Goal: Task Accomplishment & Management: Manage account settings

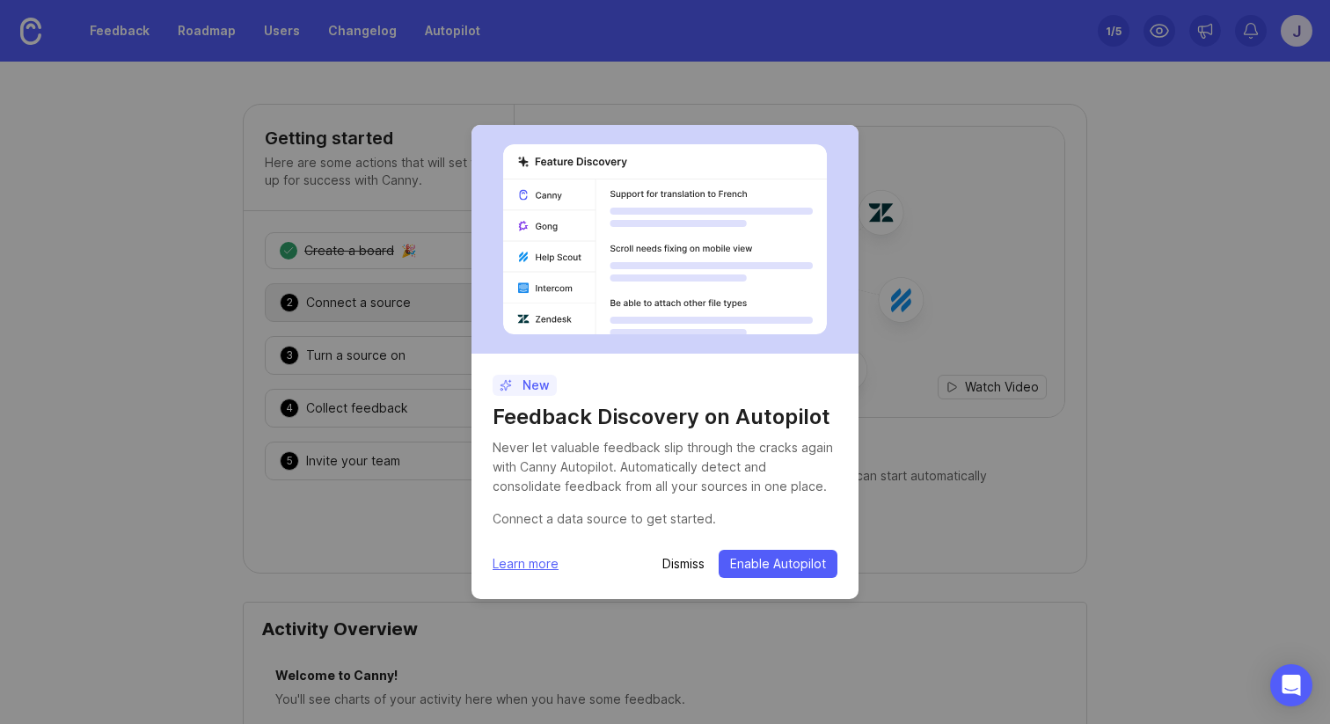
click at [637, 631] on div "New Feedback Discovery on Autopilot Never let valuable feedback slip through th…" at bounding box center [665, 362] width 1330 height 724
click at [688, 563] on p "Dismiss" at bounding box center [683, 564] width 42 height 18
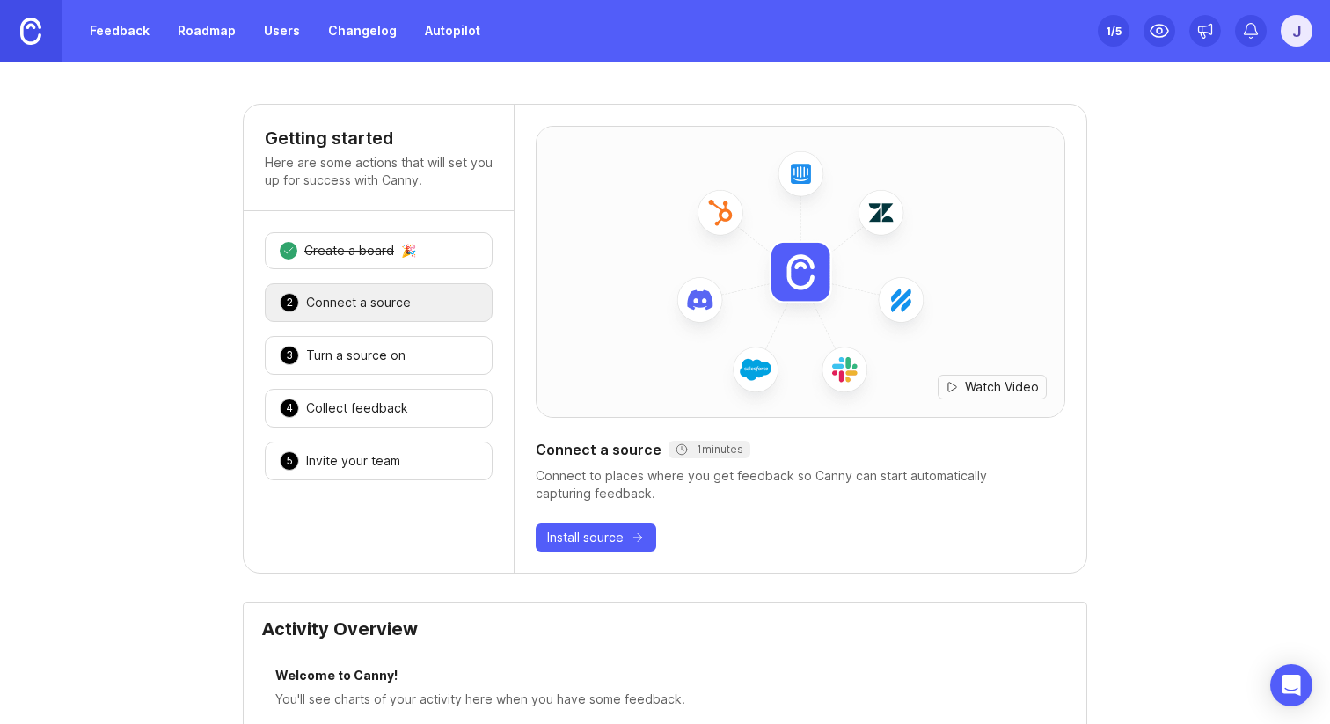
click at [403, 251] on div "🎉" at bounding box center [408, 250] width 15 height 12
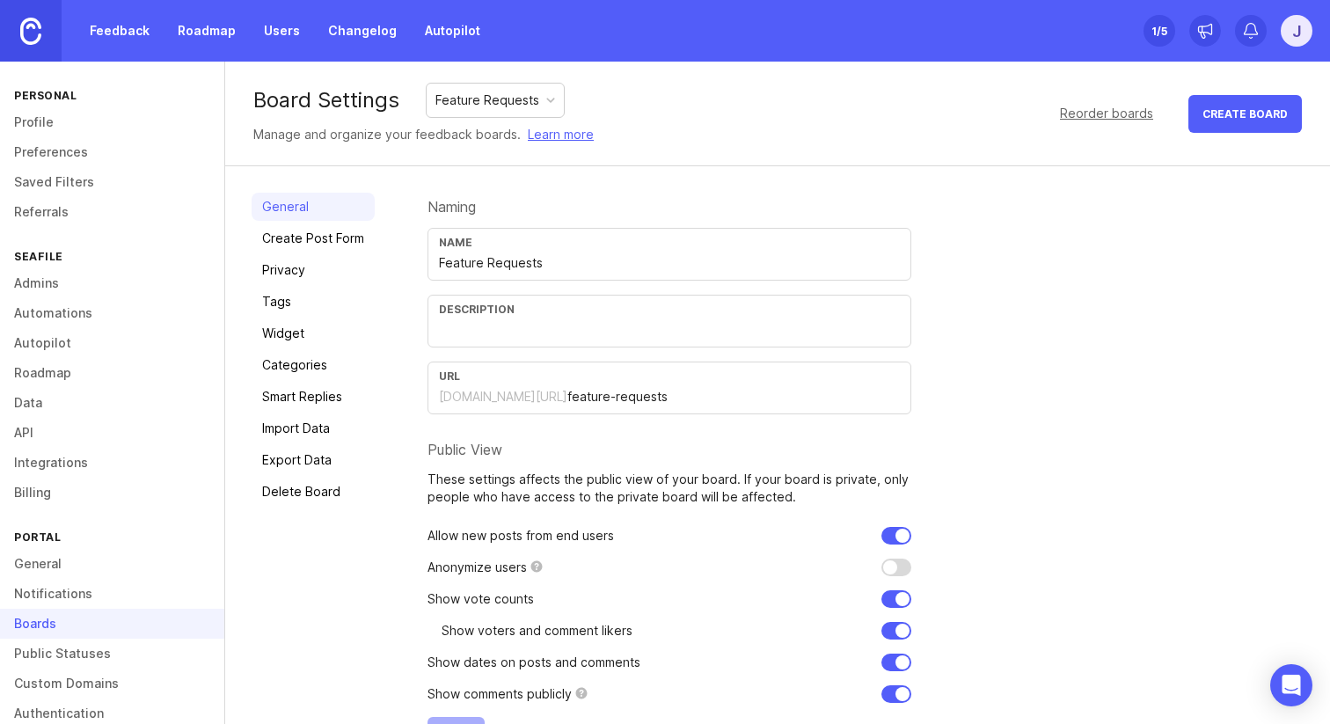
click at [128, 24] on link "Feedback" at bounding box center [119, 31] width 81 height 32
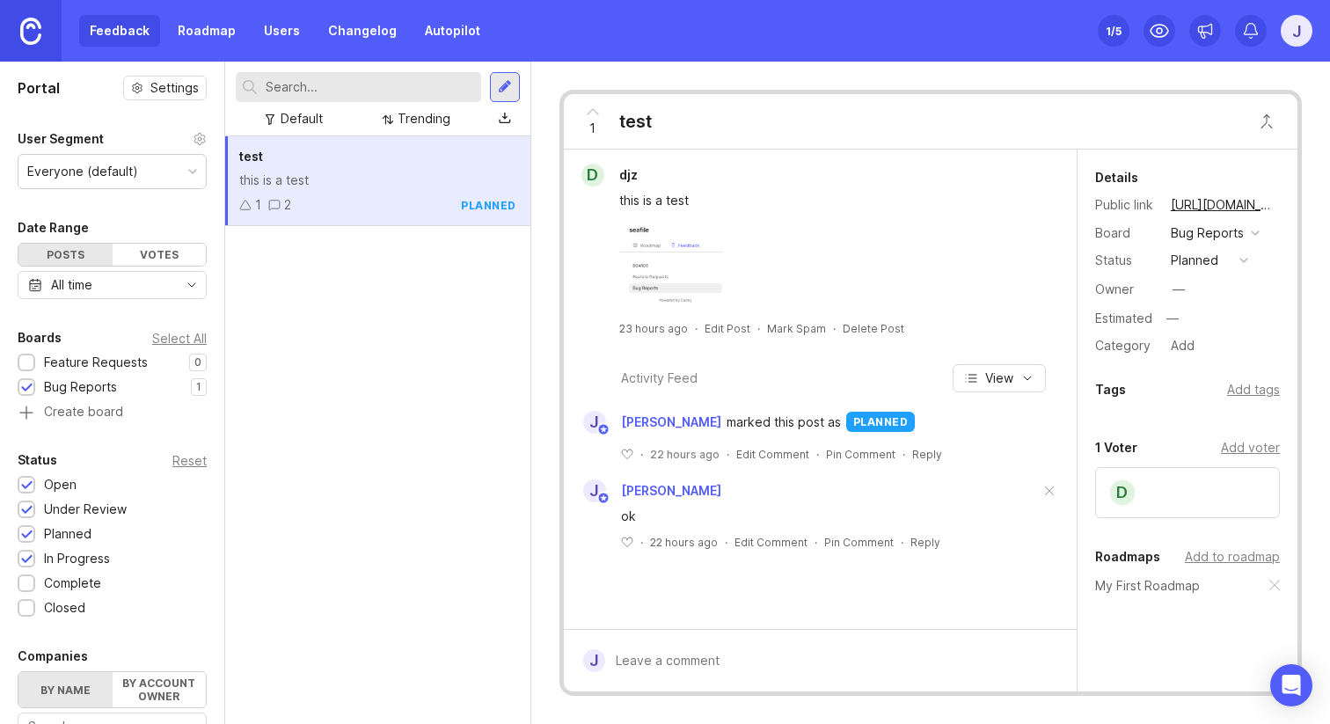
click at [319, 273] on div "test this is a test 1 2 planned" at bounding box center [377, 429] width 305 height 587
click at [191, 33] on link "Roadmap" at bounding box center [206, 31] width 79 height 32
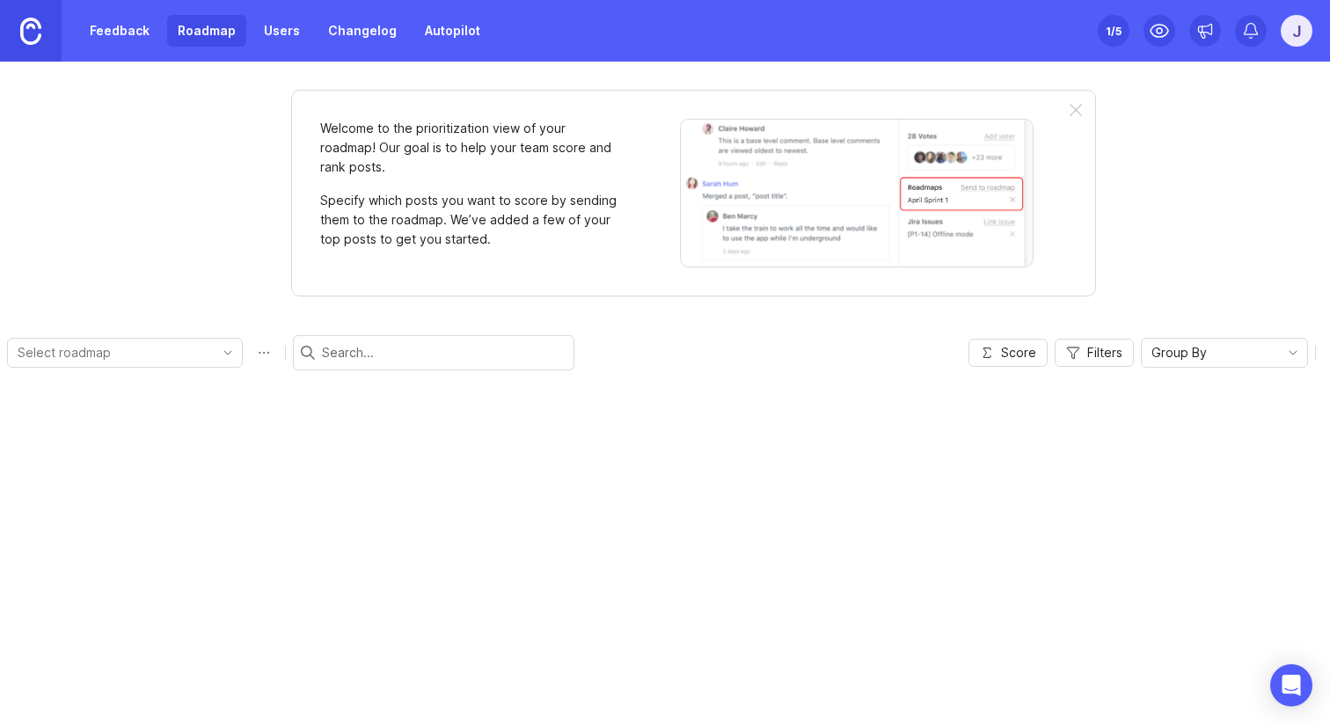
click at [135, 37] on link "Feedback" at bounding box center [119, 31] width 81 height 32
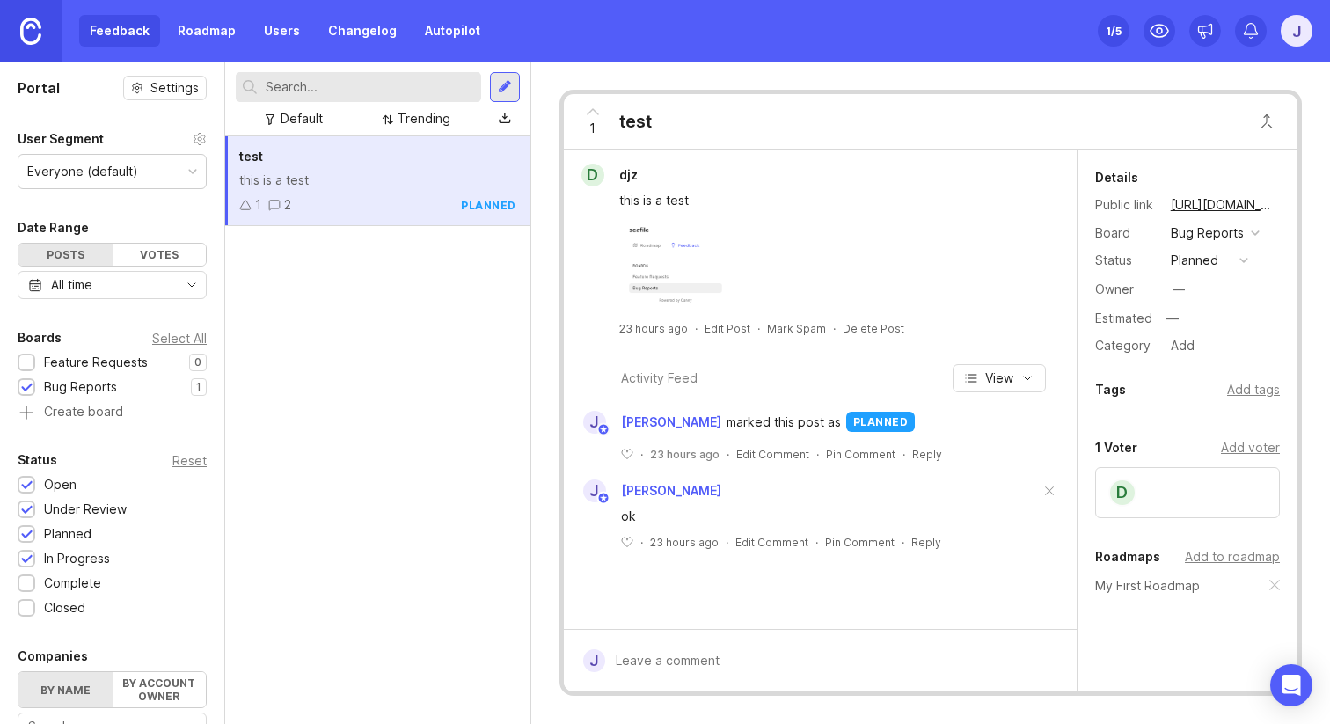
click at [411, 415] on div "test this is a test 1 2 planned" at bounding box center [377, 429] width 305 height 587
click at [444, 299] on div "test this is a test 1 2 planned" at bounding box center [377, 429] width 305 height 587
click at [1295, 37] on div "j" at bounding box center [1296, 31] width 32 height 32
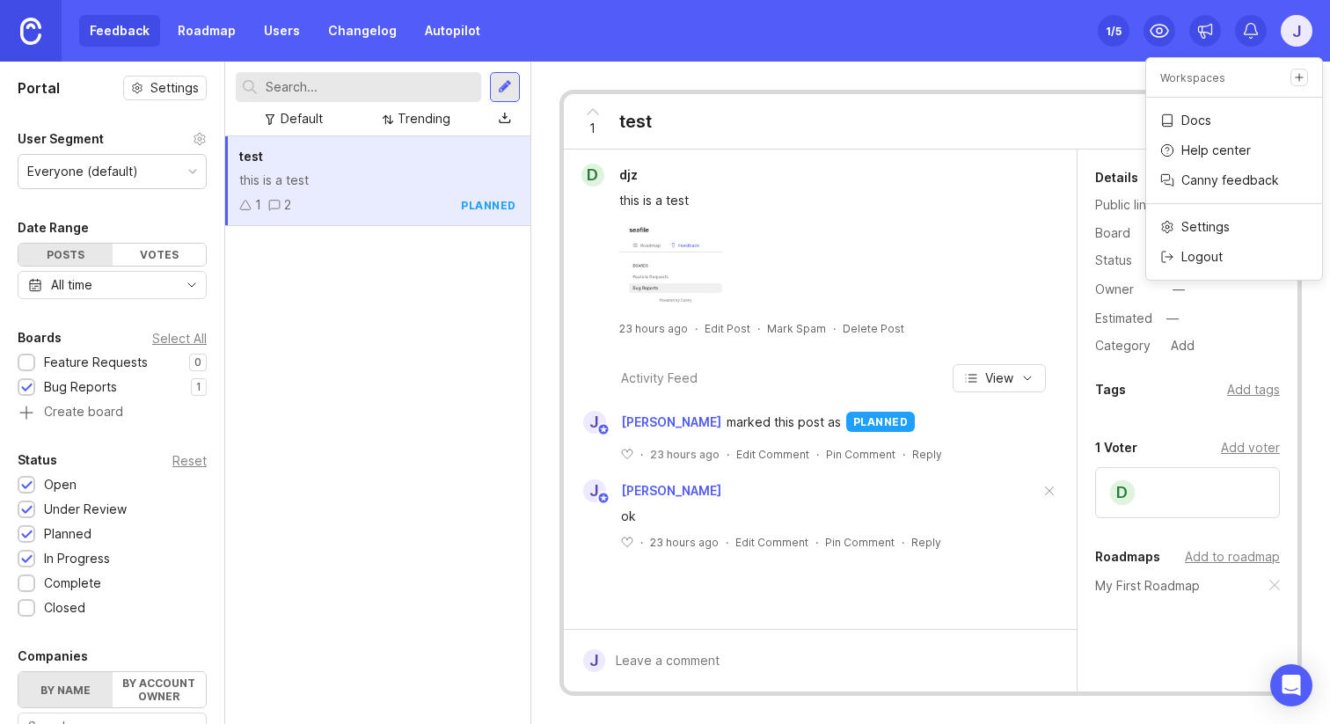
click at [1295, 37] on div "j" at bounding box center [1296, 31] width 32 height 32
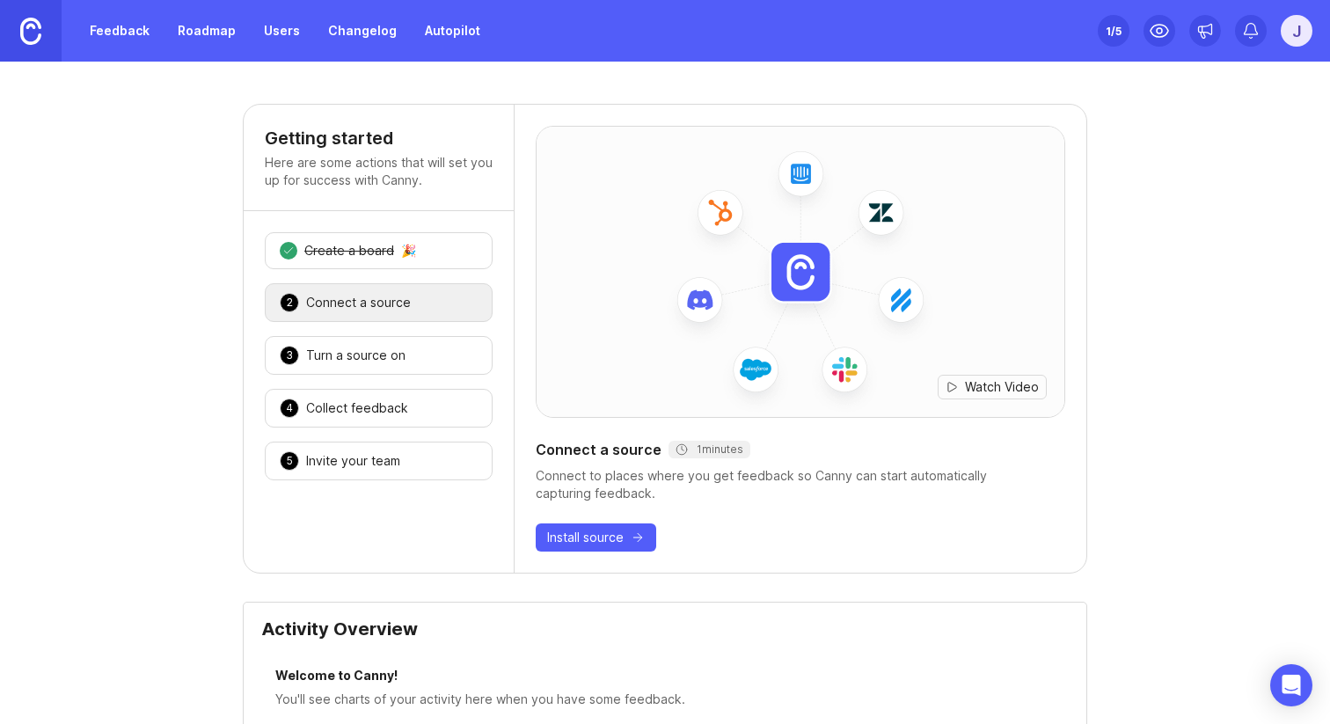
click at [135, 27] on link "Feedback" at bounding box center [119, 31] width 81 height 32
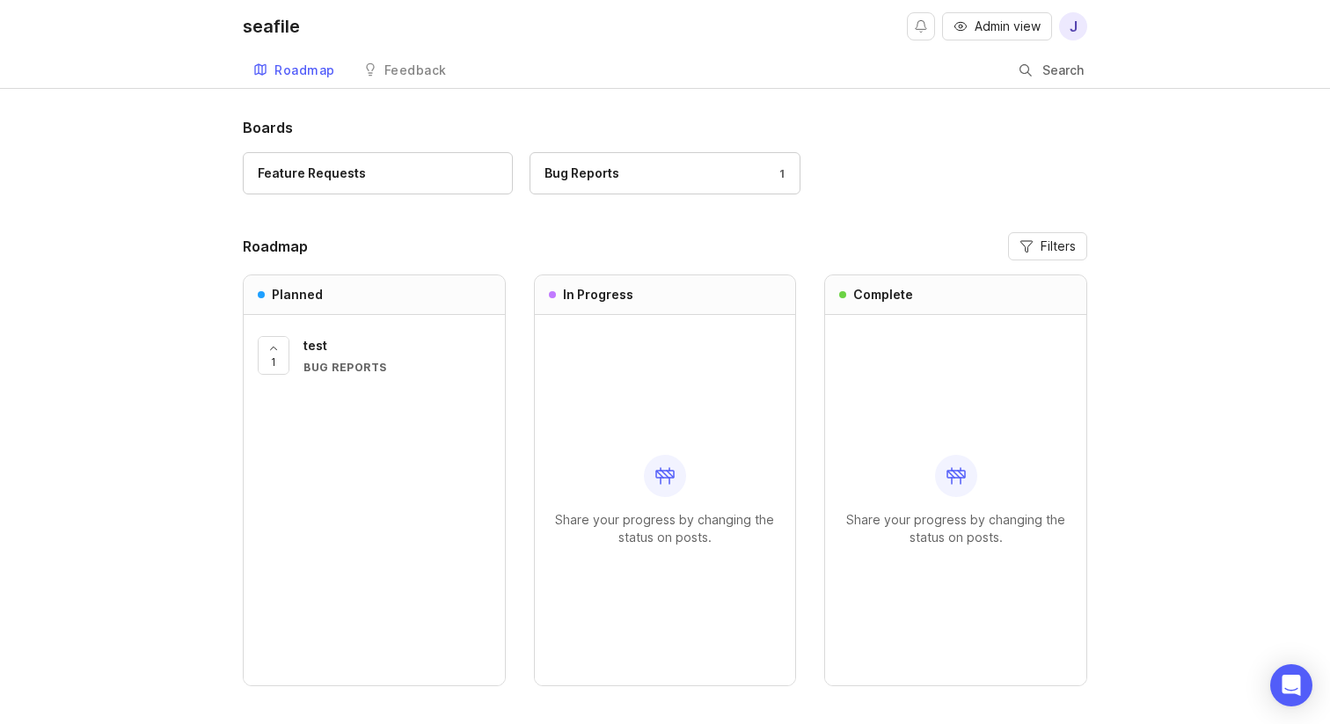
click at [948, 33] on button "Admin view" at bounding box center [997, 26] width 110 height 28
click at [963, 33] on button "Admin view" at bounding box center [997, 26] width 110 height 28
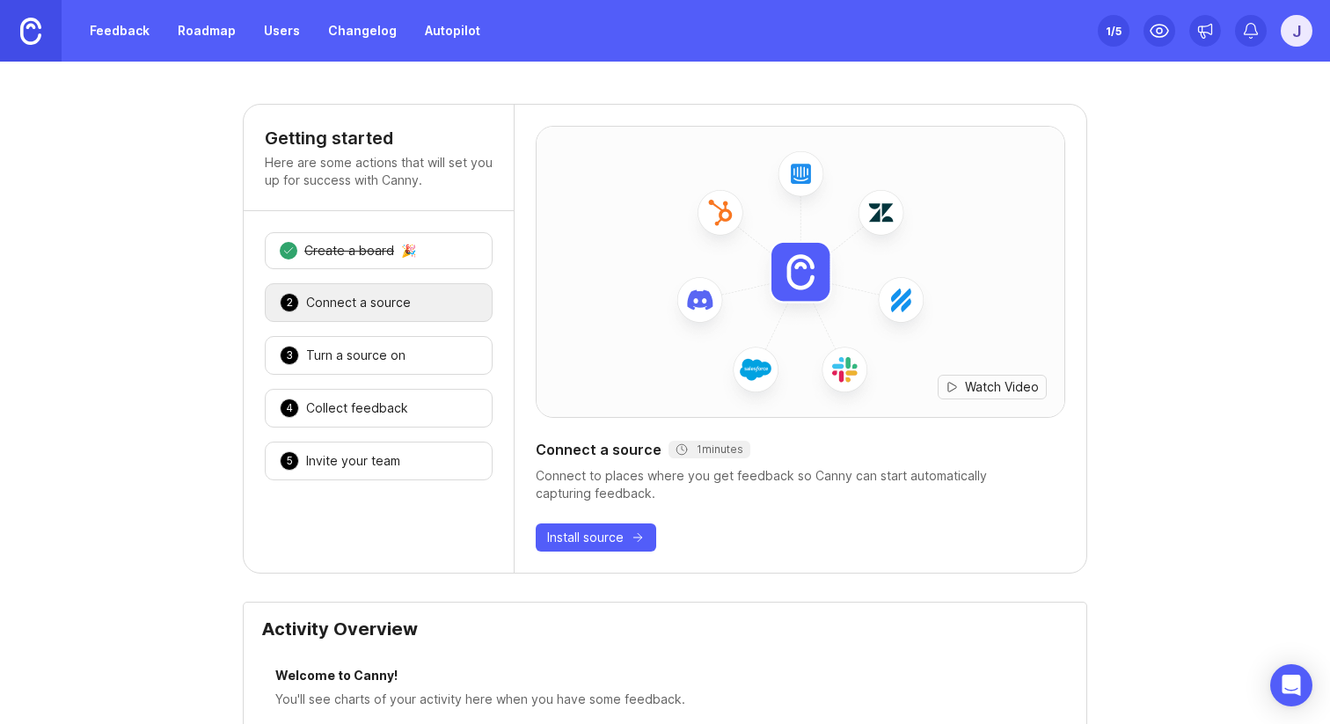
click at [1287, 33] on div "j" at bounding box center [1296, 31] width 32 height 32
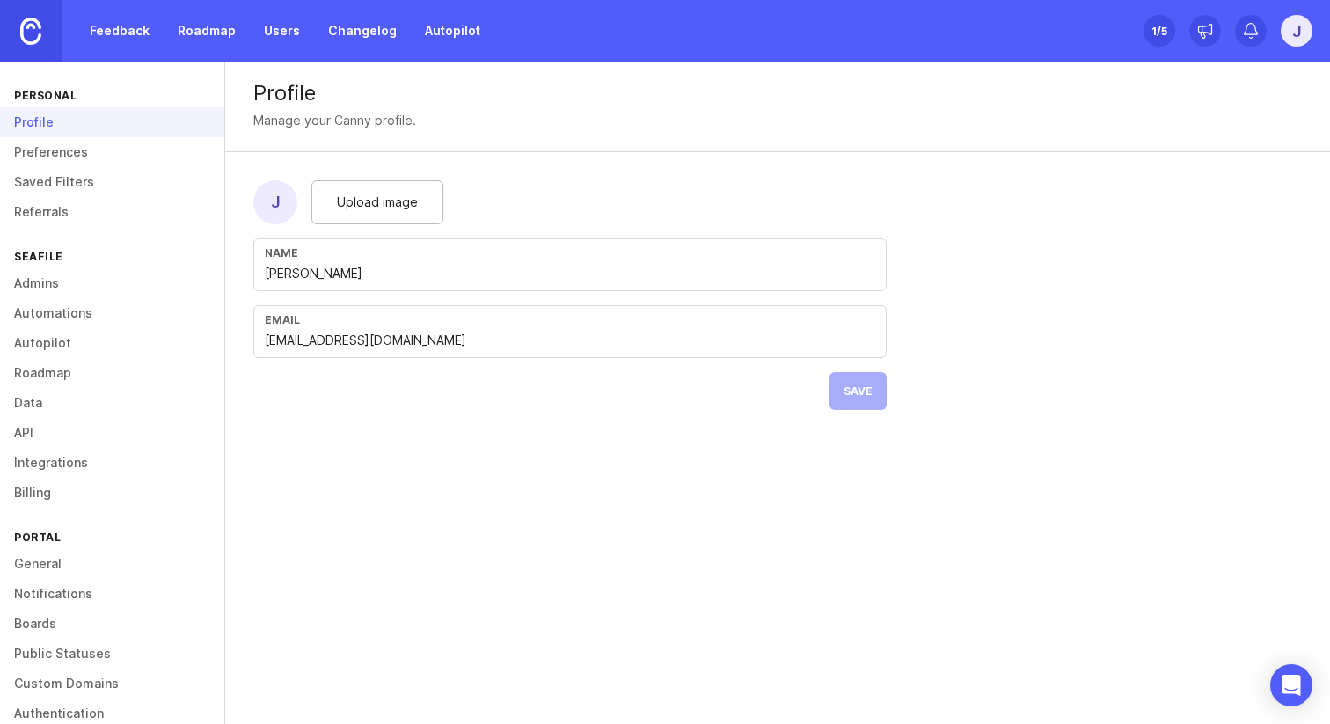
click at [133, 291] on link "Admins" at bounding box center [112, 283] width 224 height 30
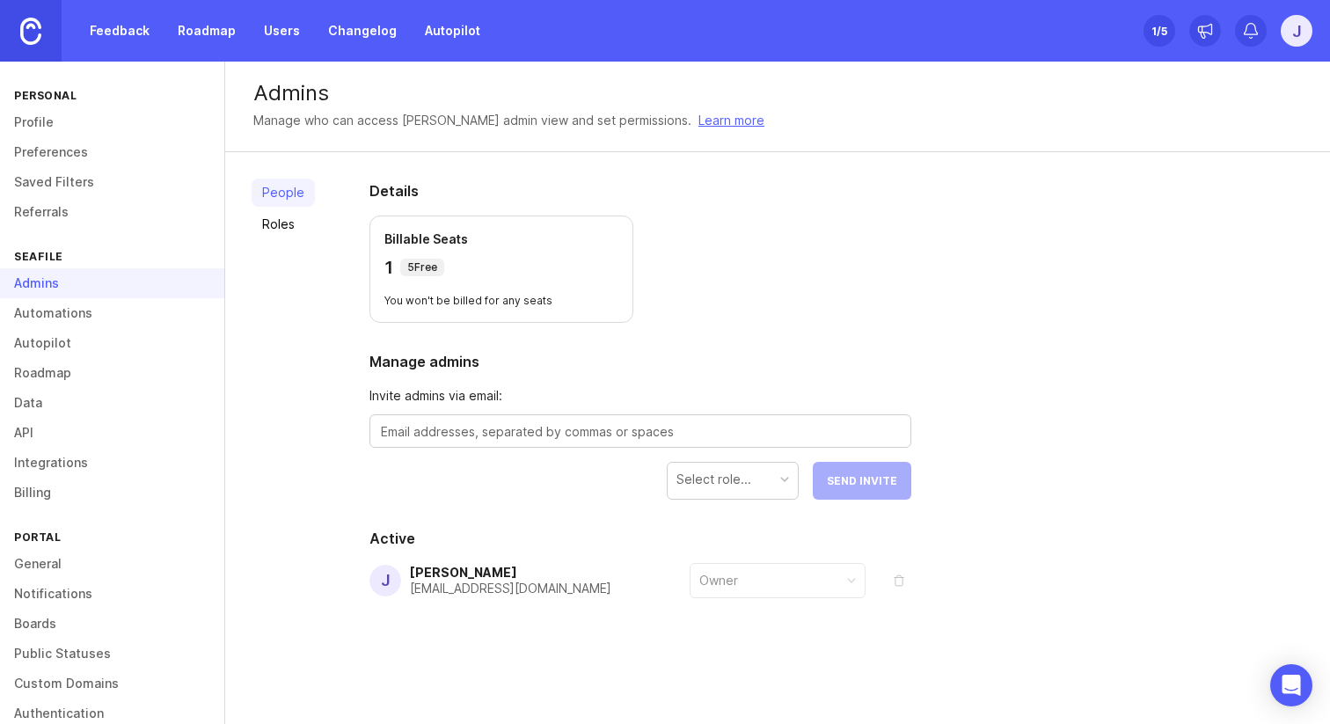
click at [613, 422] on textarea at bounding box center [640, 431] width 519 height 19
click at [777, 576] on div "Owner" at bounding box center [777, 580] width 174 height 33
click at [718, 484] on div "Select role..." at bounding box center [713, 479] width 75 height 19
click at [97, 324] on link "Automations" at bounding box center [112, 313] width 224 height 30
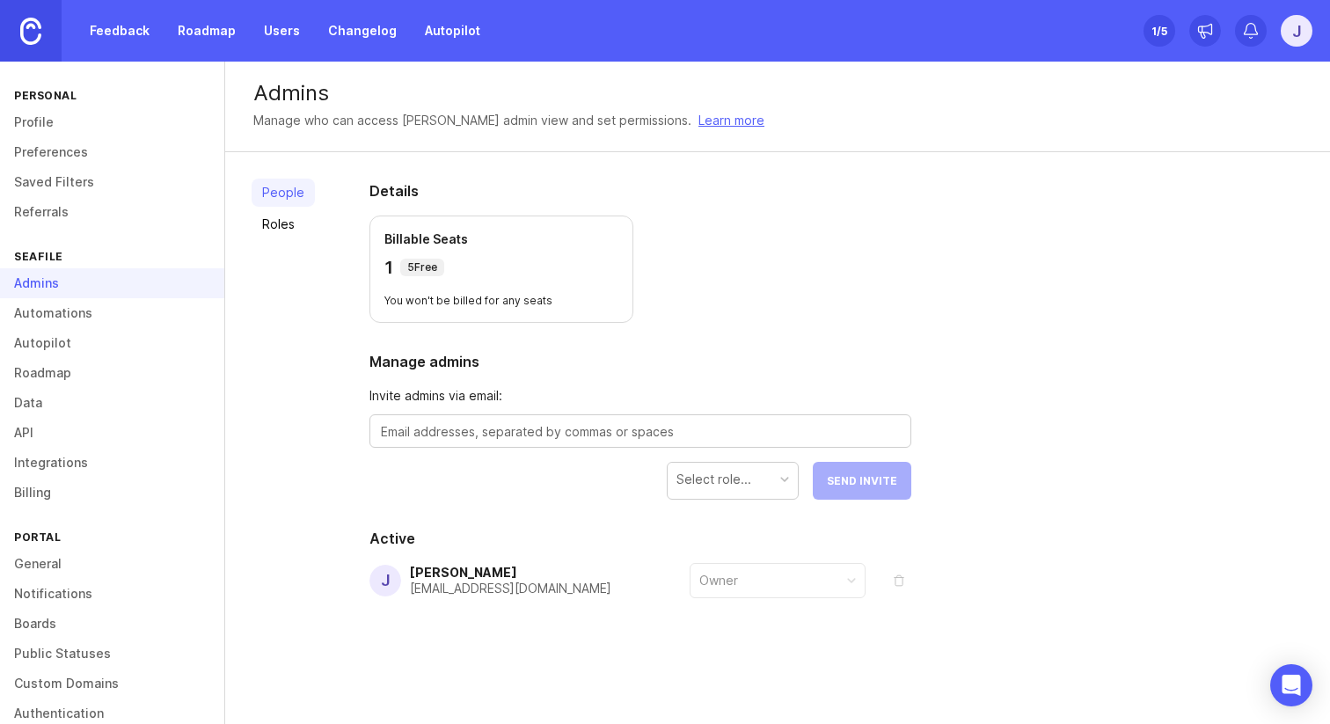
click at [64, 320] on link "Automations" at bounding box center [112, 313] width 224 height 30
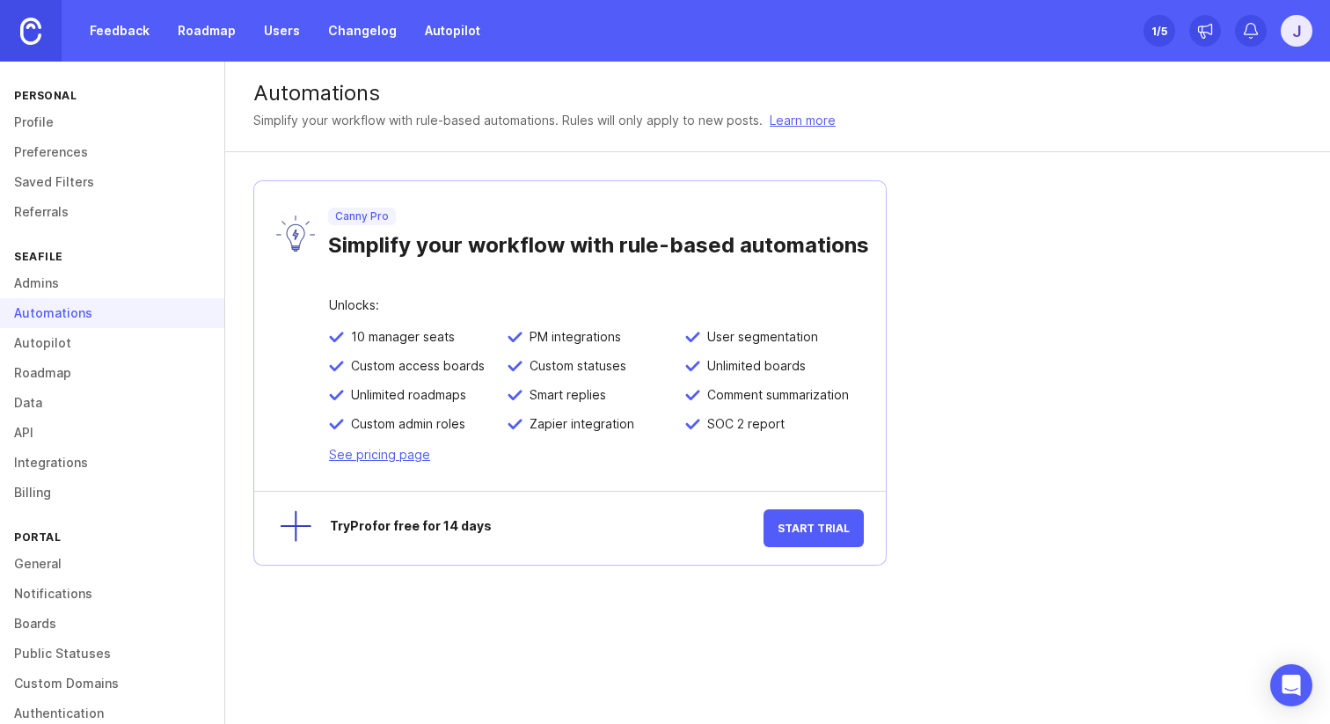
click at [46, 316] on div "Automations" at bounding box center [112, 313] width 224 height 30
click at [54, 358] on link "Roadmap" at bounding box center [112, 373] width 224 height 30
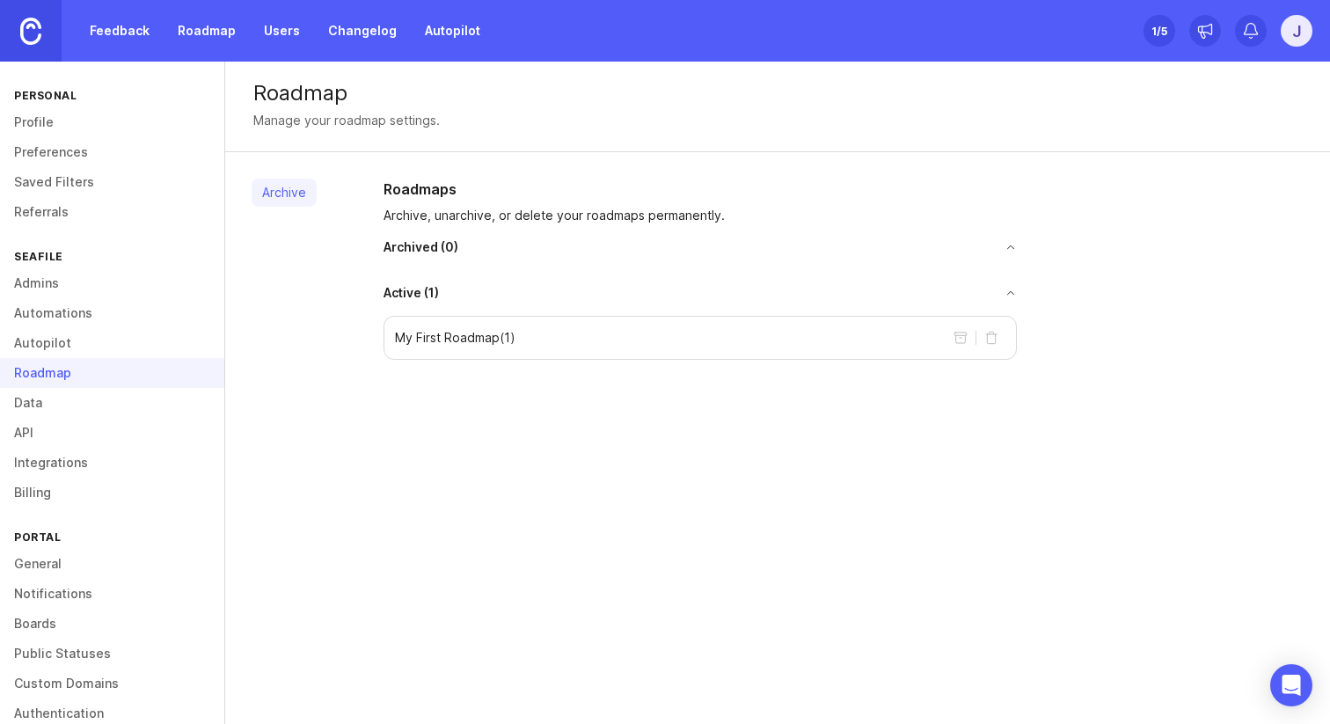
scroll to position [56, 0]
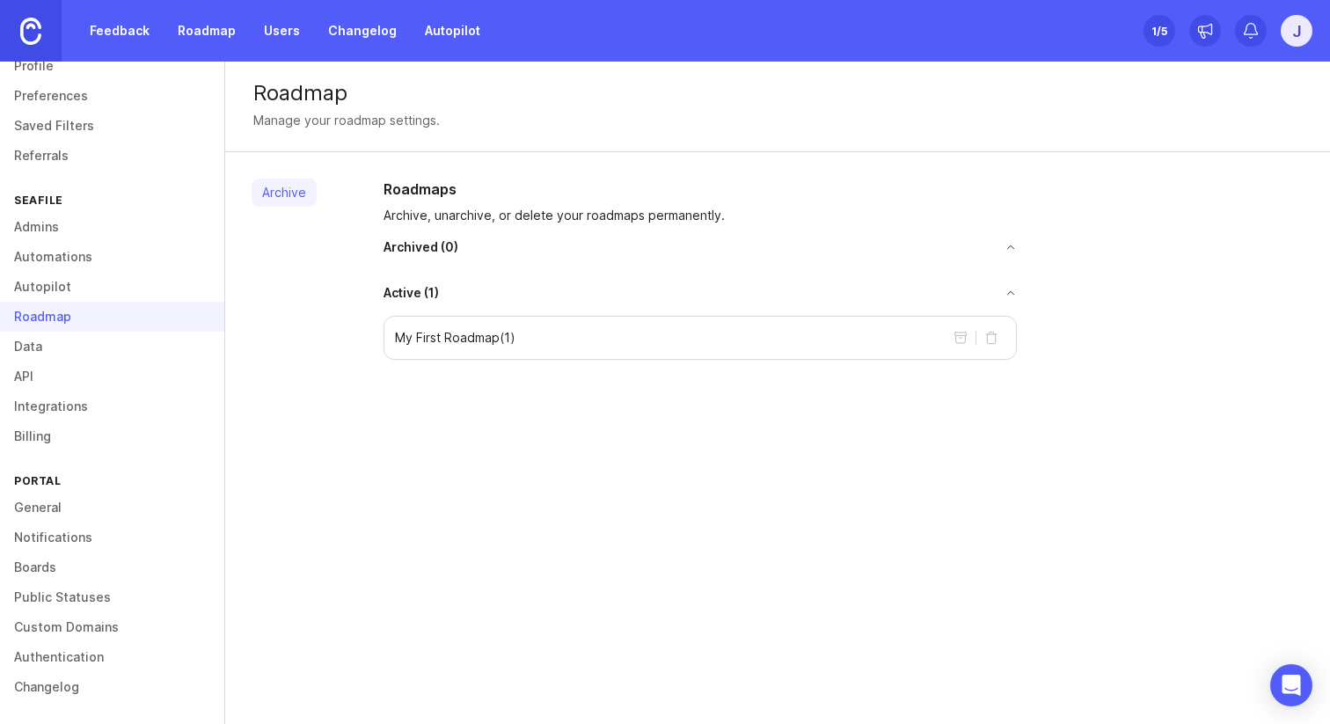
click at [46, 507] on link "General" at bounding box center [112, 507] width 224 height 30
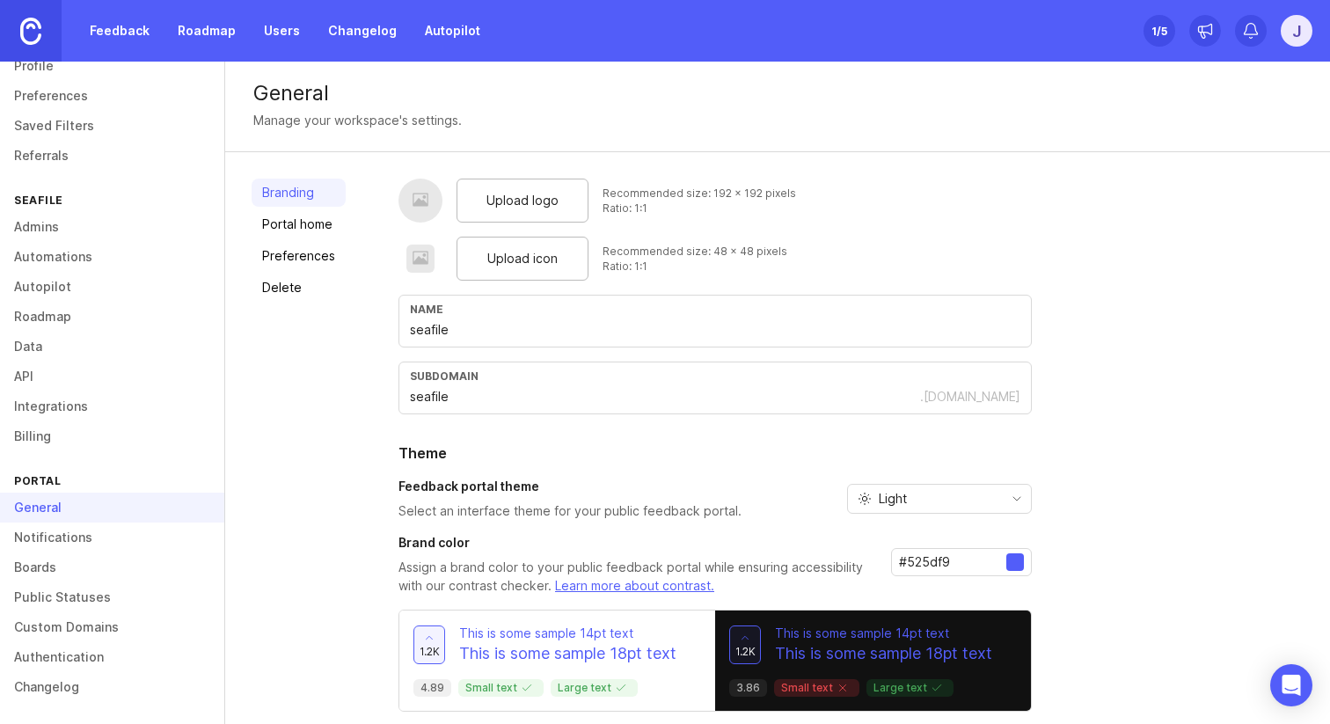
click at [434, 267] on div at bounding box center [420, 258] width 44 height 28
click at [561, 94] on div "General" at bounding box center [777, 93] width 1048 height 21
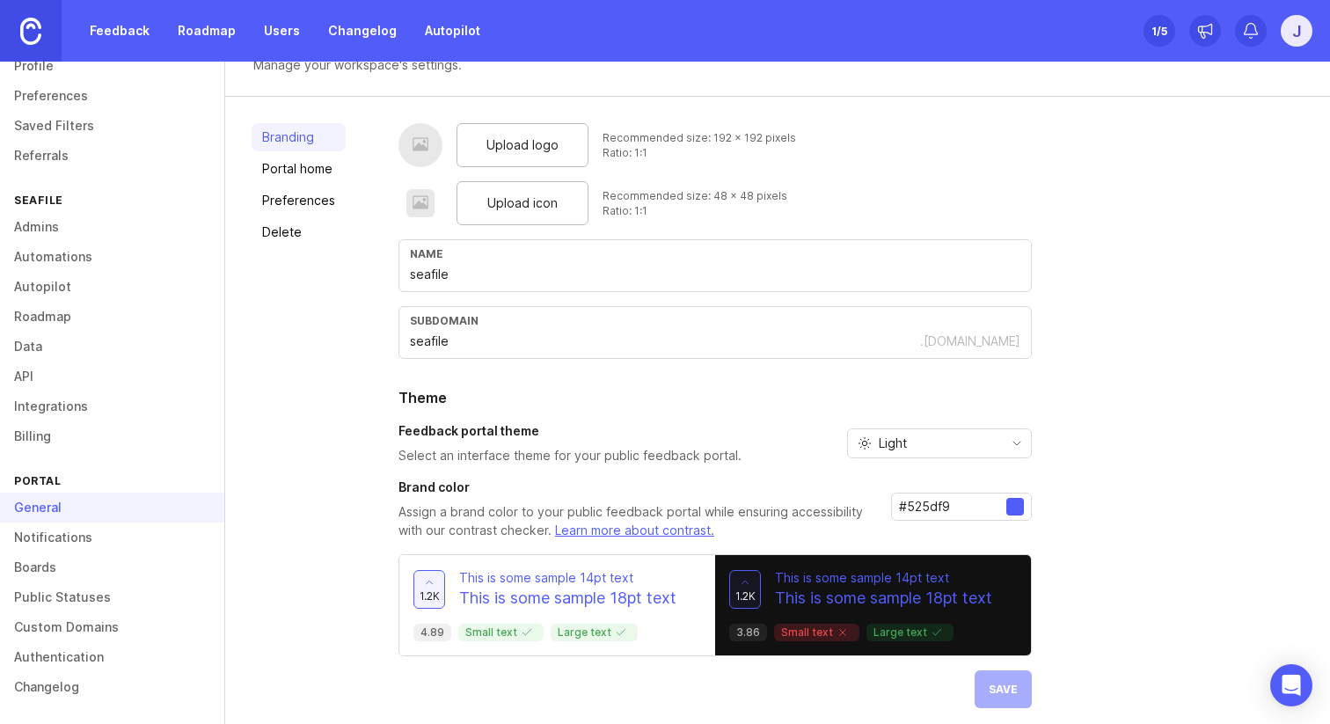
scroll to position [65, 0]
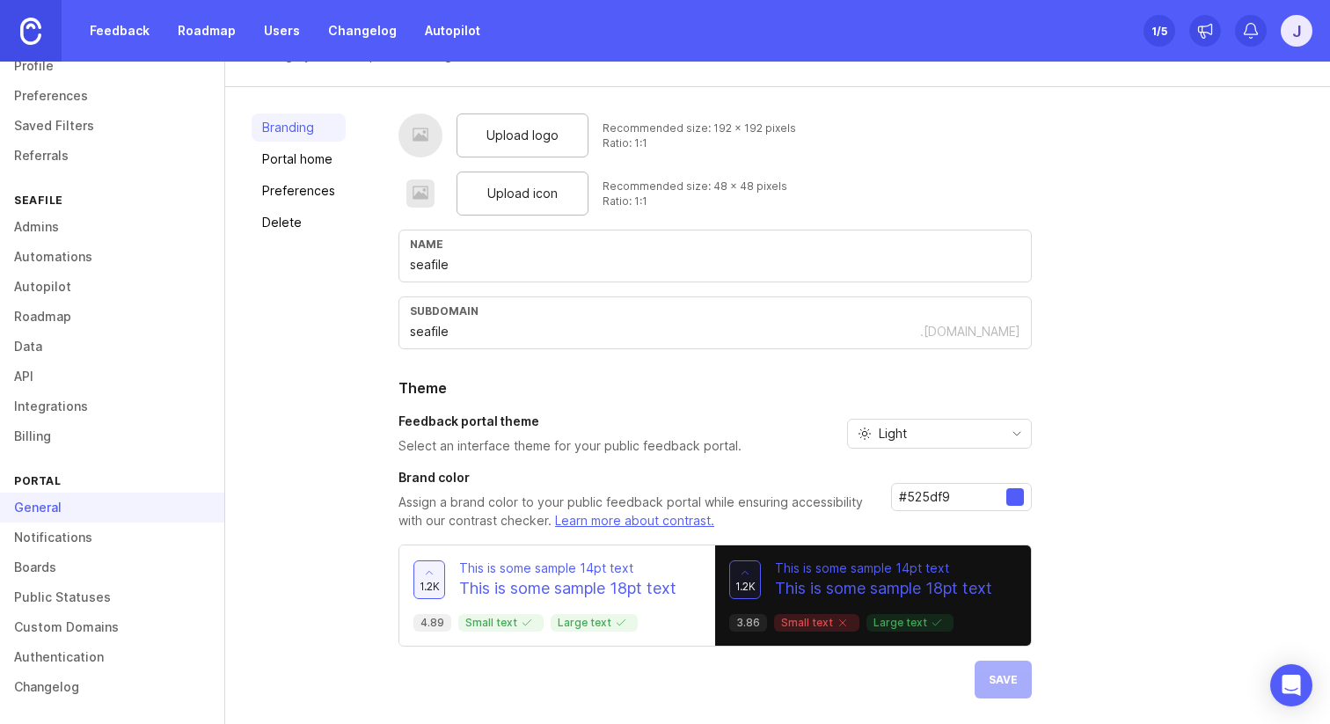
click at [638, 584] on p "This is some sample 18pt text" at bounding box center [567, 588] width 217 height 23
click at [430, 573] on icon at bounding box center [429, 572] width 12 height 12
click at [427, 571] on icon at bounding box center [430, 573] width 6 height 4
click at [427, 583] on span "1.2k" at bounding box center [429, 586] width 20 height 15
click at [431, 627] on p "4.89" at bounding box center [432, 623] width 24 height 14
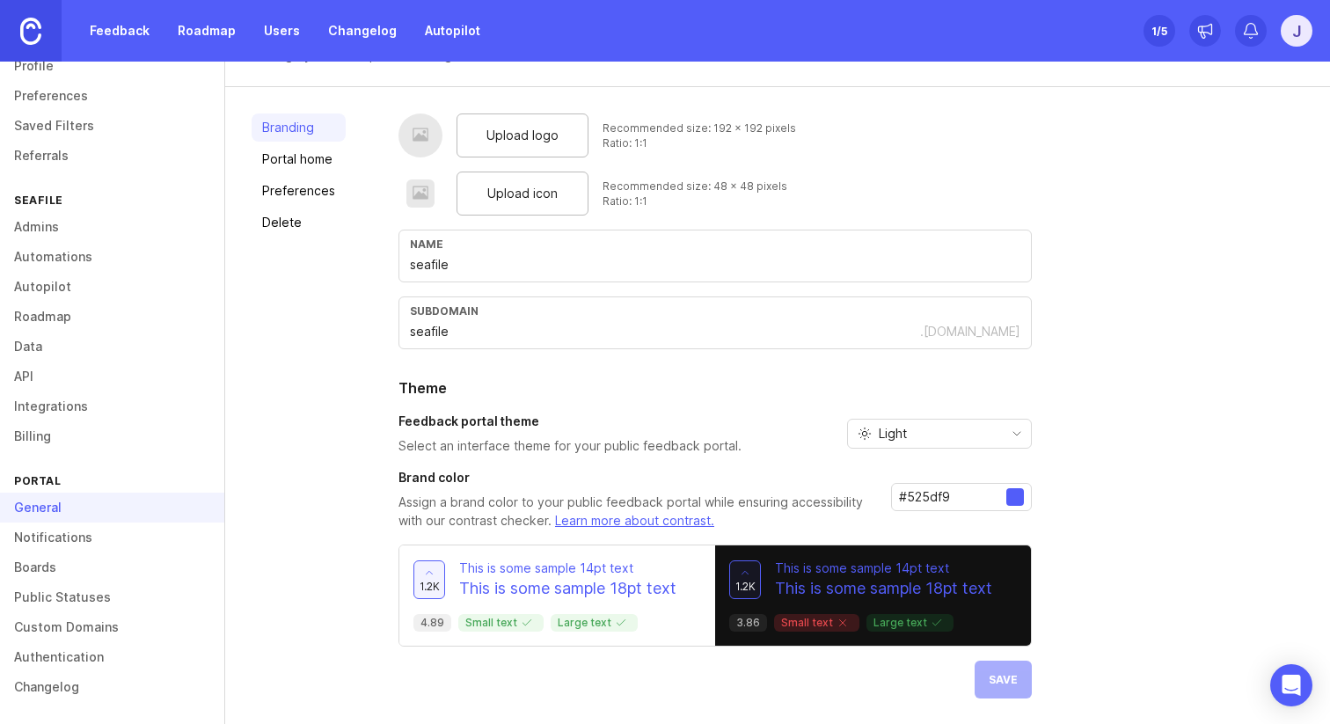
click at [434, 600] on div "1.2k This is some sample 14pt text This is some sample 18pt text 4.89 Small tex…" at bounding box center [557, 595] width 316 height 100
drag, startPoint x: 496, startPoint y: 594, endPoint x: 536, endPoint y: 595, distance: 39.6
click at [536, 595] on p "This is some sample 18pt text" at bounding box center [567, 588] width 217 height 23
click at [795, 575] on p "This is some sample 14pt text" at bounding box center [883, 568] width 217 height 18
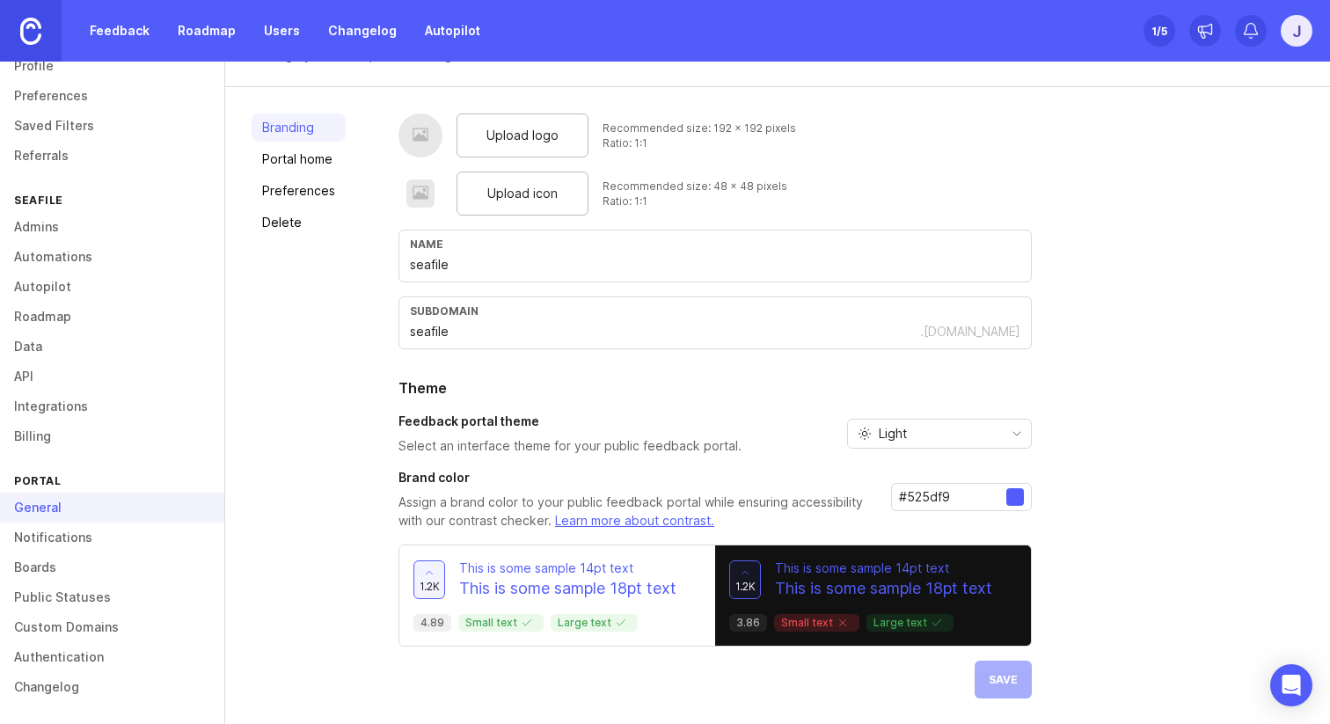
click at [769, 554] on div "1.2k This is some sample 14pt text This is some sample 18pt text 3.86 Small tex…" at bounding box center [873, 595] width 316 height 100
click at [664, 558] on div "1.2k This is some sample 14pt text This is some sample 18pt text 4.89 Small tex…" at bounding box center [557, 595] width 316 height 100
click at [897, 429] on span "Light" at bounding box center [893, 433] width 28 height 19
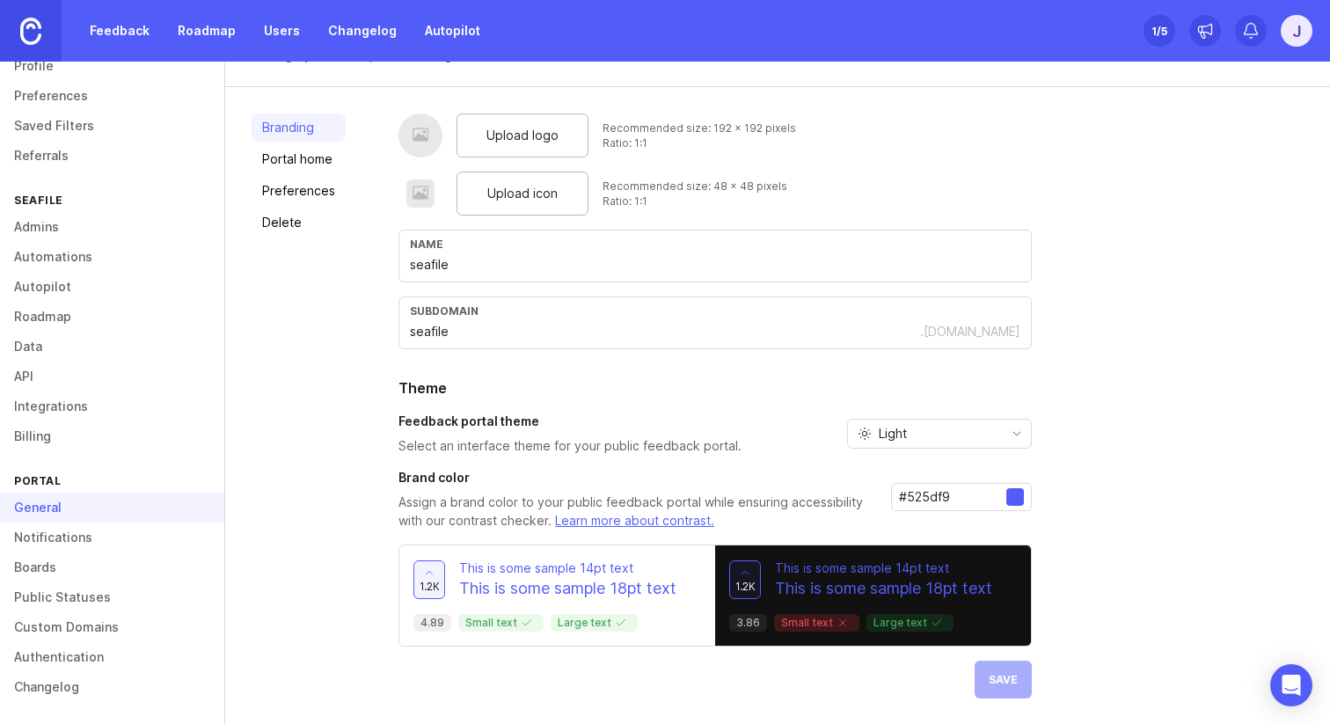
click at [898, 430] on span "Light" at bounding box center [893, 433] width 28 height 19
click at [895, 520] on span "Dark" at bounding box center [891, 525] width 27 height 19
click at [908, 436] on div "Dark" at bounding box center [925, 433] width 155 height 28
click at [893, 498] on span "Light" at bounding box center [892, 496] width 28 height 19
click at [797, 381] on h2 "Theme" at bounding box center [714, 387] width 633 height 21
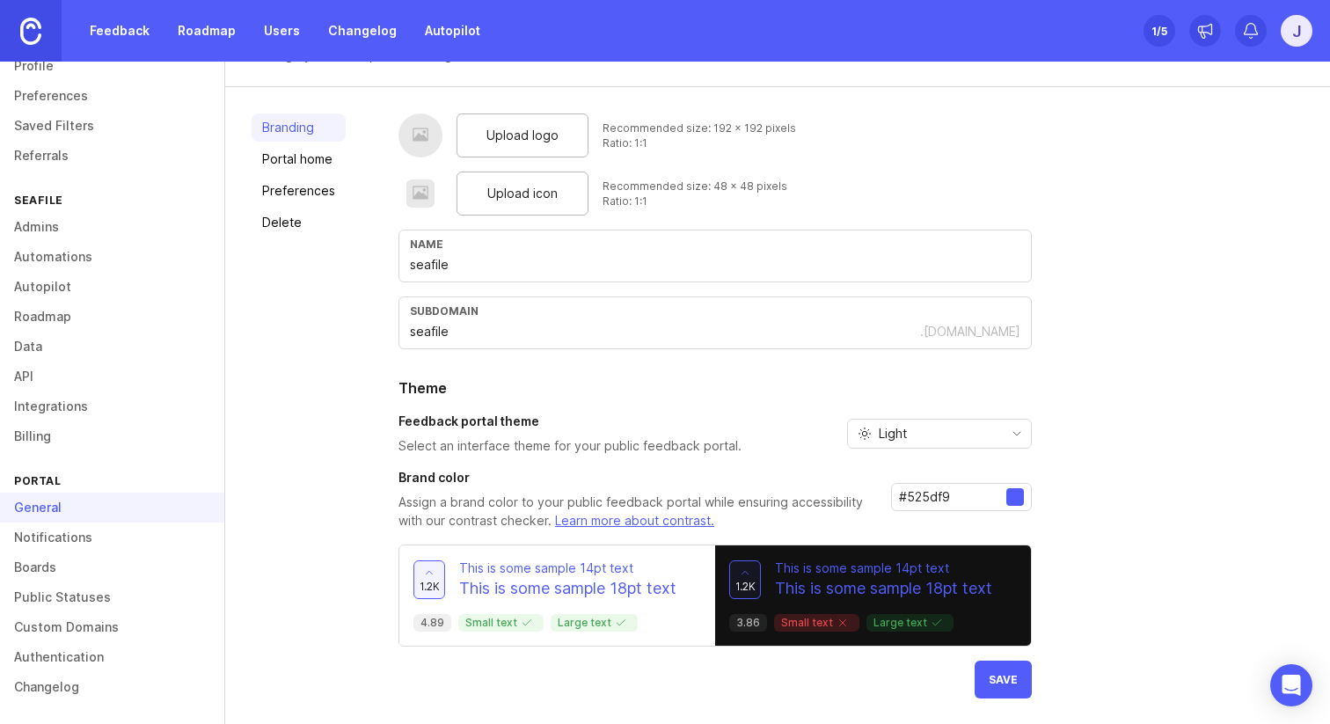
click at [270, 174] on div "Branding Portal home Preferences Delete" at bounding box center [299, 405] width 94 height 585
click at [274, 166] on link "Portal home" at bounding box center [299, 159] width 94 height 28
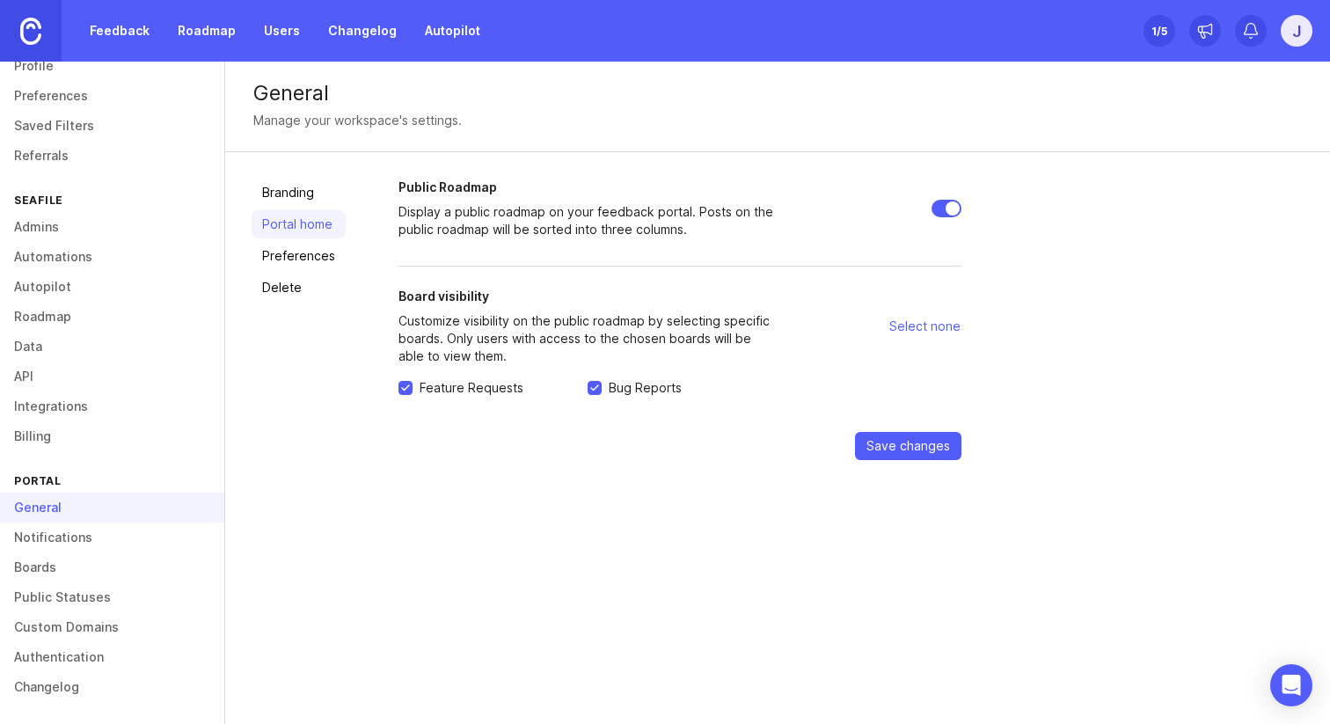
click at [275, 194] on link "Branding" at bounding box center [299, 193] width 94 height 28
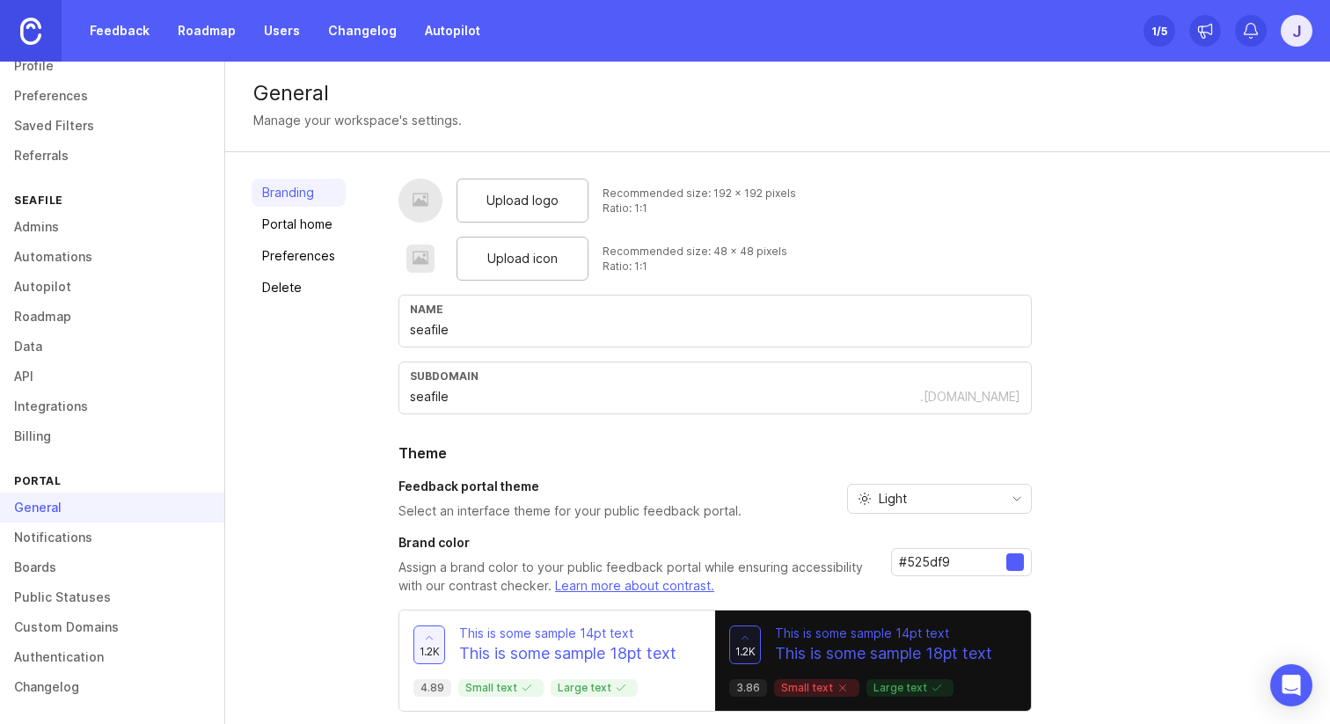
click at [278, 221] on link "Portal home" at bounding box center [299, 224] width 94 height 28
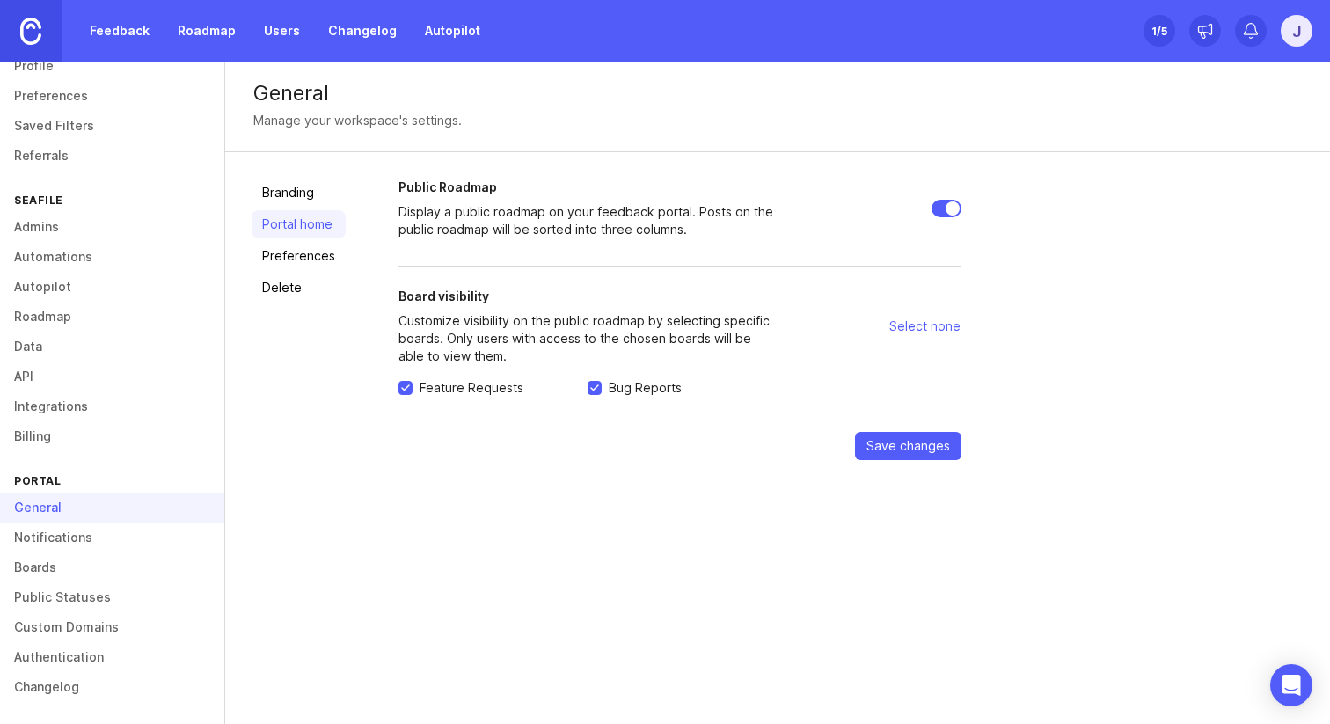
click at [280, 254] on link "Preferences" at bounding box center [299, 256] width 94 height 28
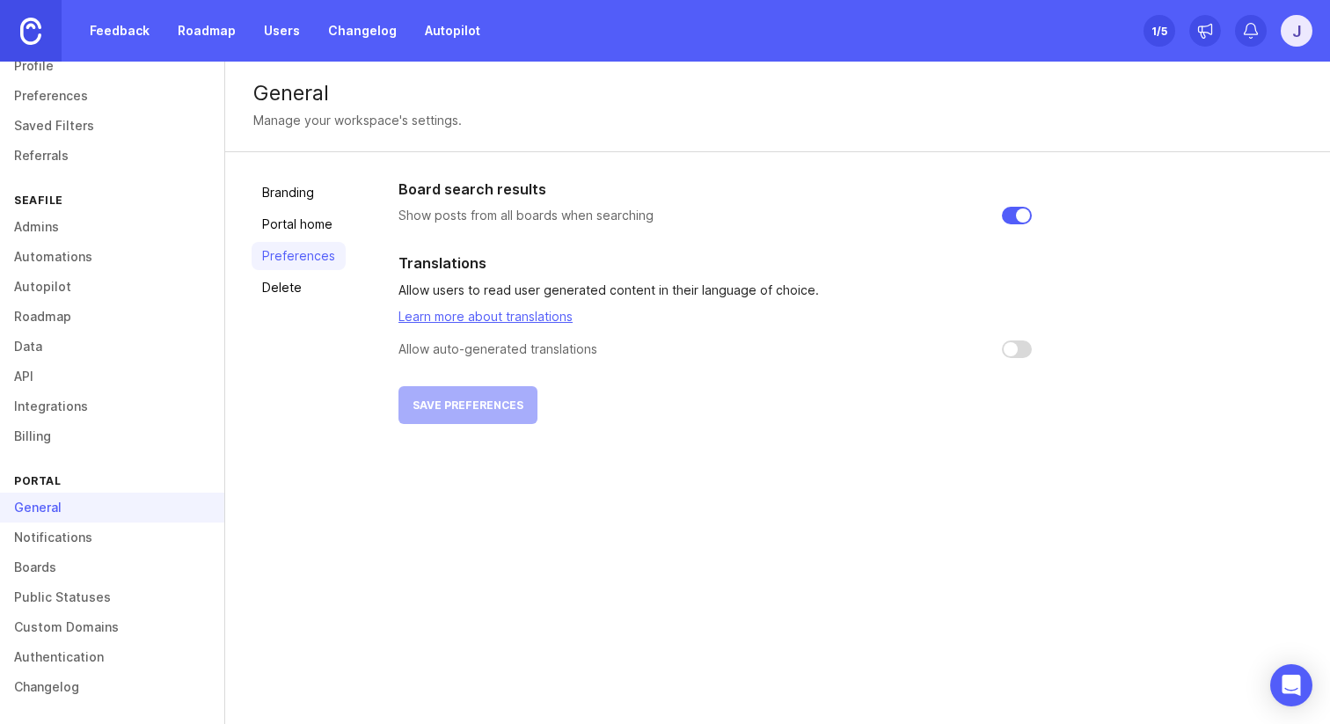
click at [1009, 346] on input "checkbox" at bounding box center [1017, 349] width 30 height 18
checkbox input "false"
click at [296, 284] on link "Delete" at bounding box center [299, 287] width 94 height 28
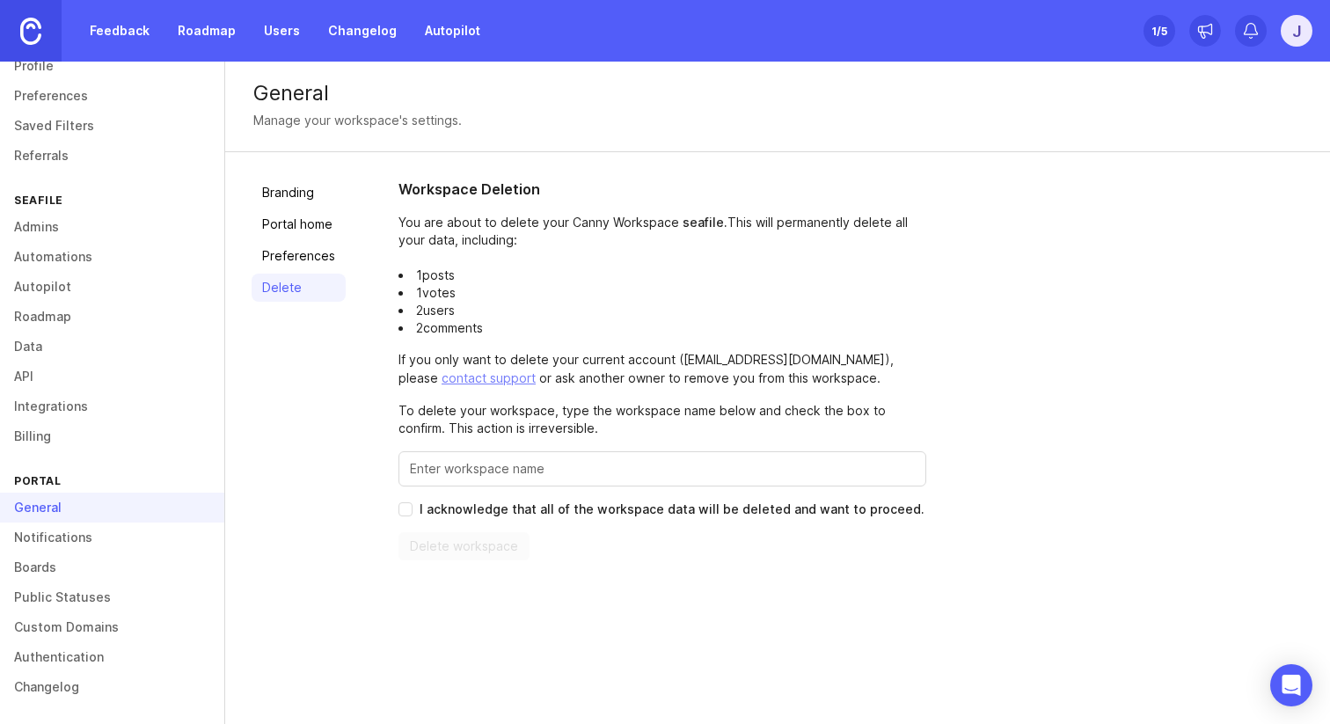
click at [293, 192] on link "Branding" at bounding box center [299, 193] width 94 height 28
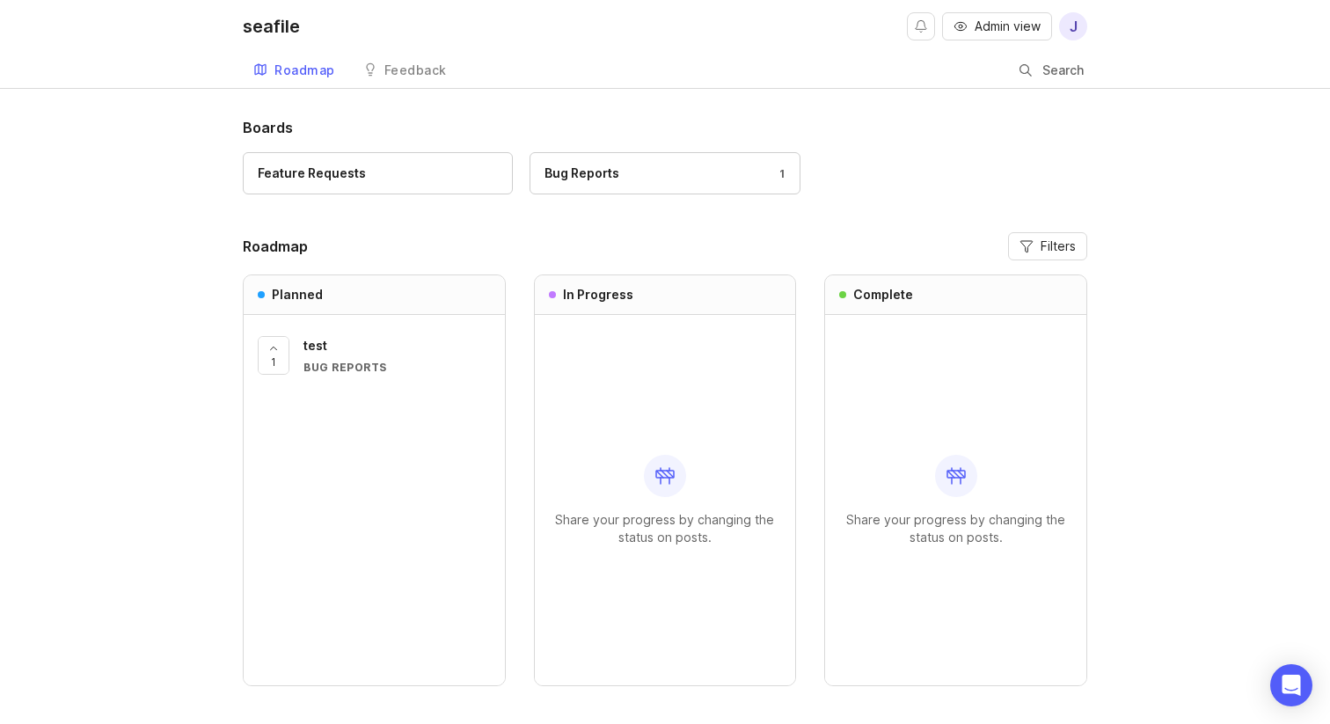
click at [972, 111] on div "seafile Admin view j Roadmap Feedback Feedback Search Boards Feature Requests B…" at bounding box center [665, 391] width 1330 height 782
click at [1028, 26] on span "Admin view" at bounding box center [1007, 27] width 66 height 18
click at [411, 64] on div "Feedback" at bounding box center [415, 70] width 62 height 12
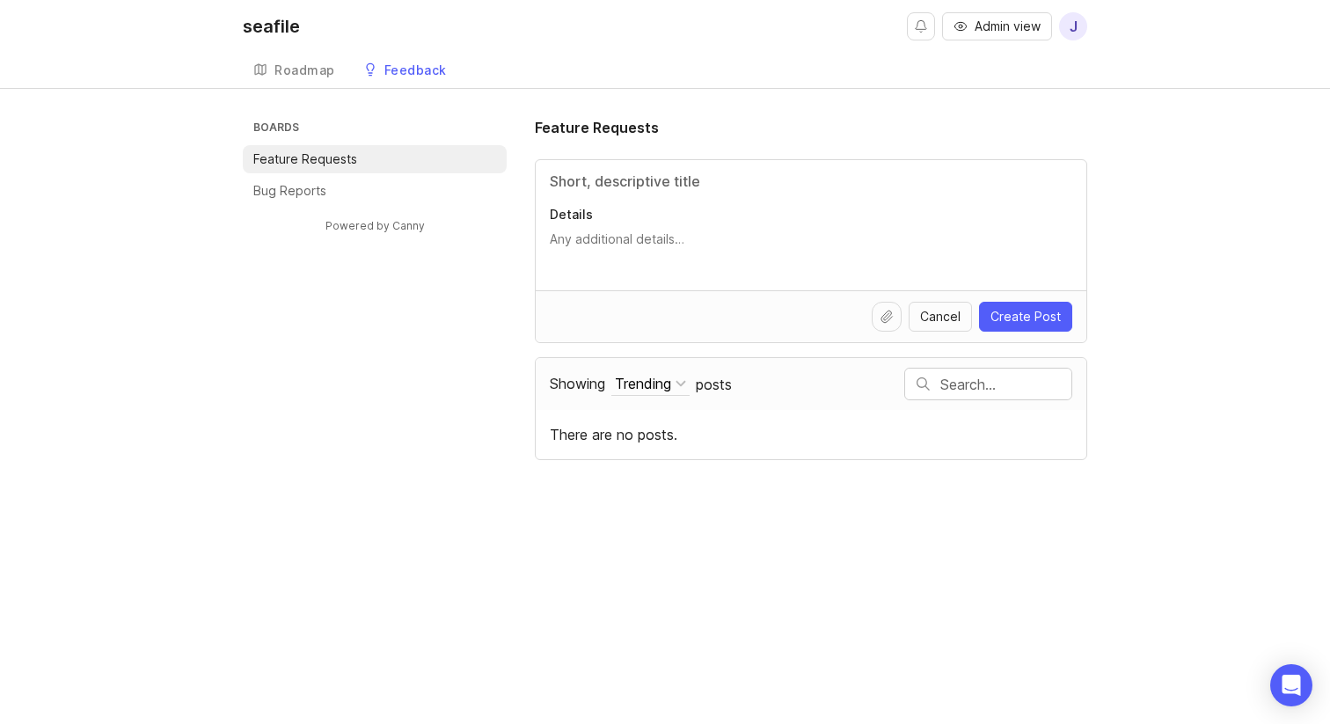
click at [314, 192] on p "Bug Reports" at bounding box center [289, 191] width 73 height 18
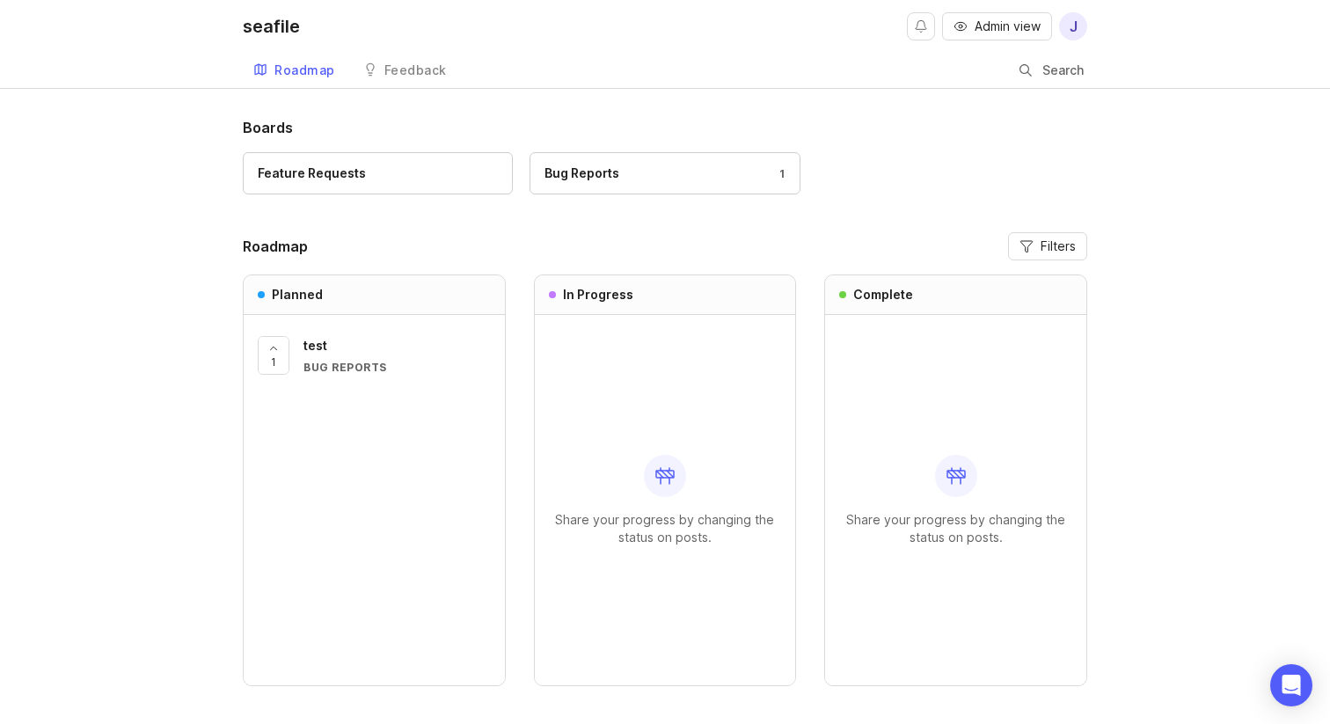
click at [83, 134] on div "Boards Feature Requests Bug Reports 1 Roadmap Filters Planned 1 test Bug Report…" at bounding box center [665, 445] width 1330 height 656
click at [195, 305] on div "Boards Feature Requests Bug Reports 1 Roadmap Filters Planned 1 test Bug Report…" at bounding box center [665, 445] width 1330 height 656
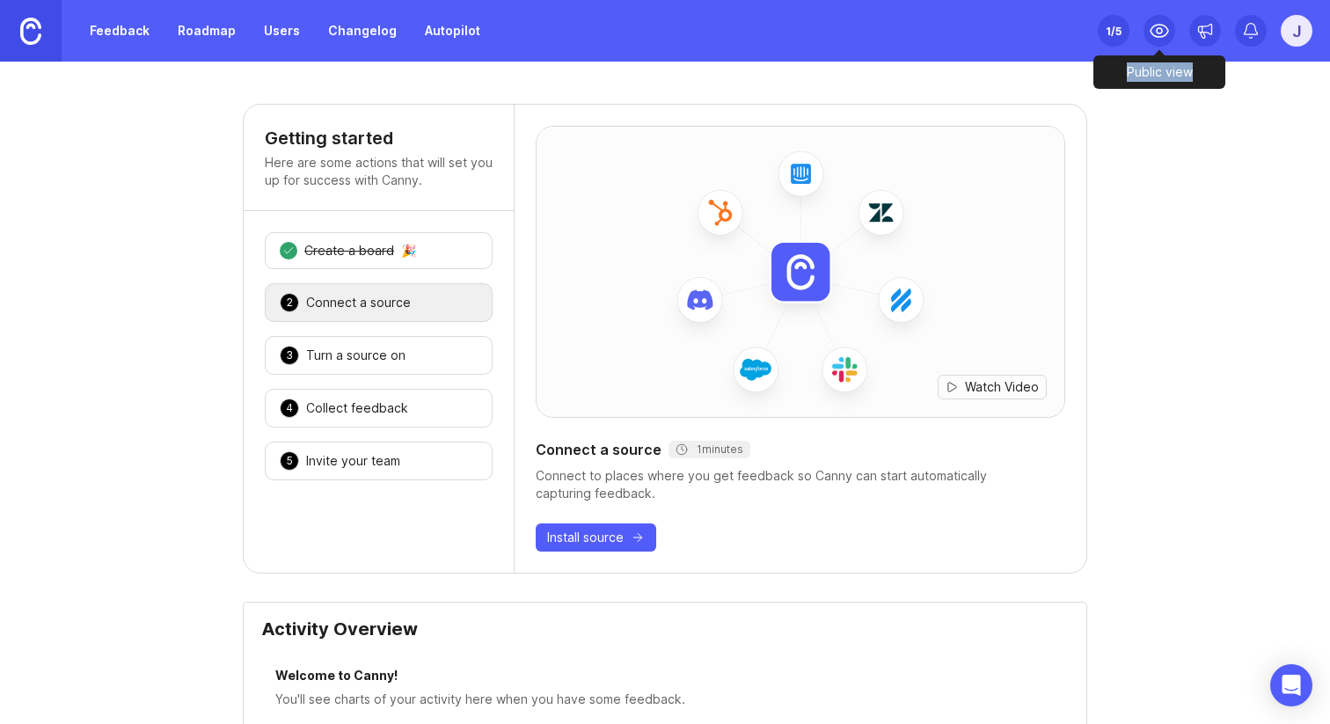
drag, startPoint x: 1115, startPoint y: 75, endPoint x: 1207, endPoint y: 72, distance: 92.4
drag, startPoint x: 1121, startPoint y: 72, endPoint x: 1192, endPoint y: 76, distance: 71.3
